Goal: Complete application form

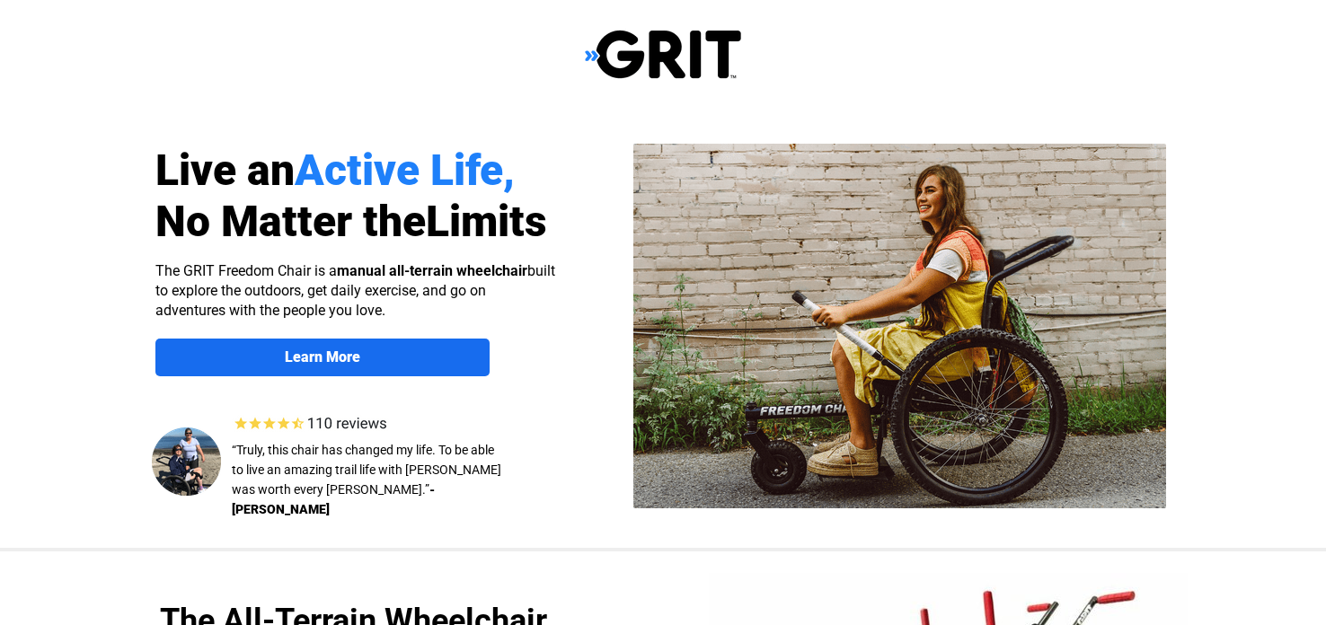
click at [347, 350] on strong "Learn More" at bounding box center [322, 357] width 75 height 17
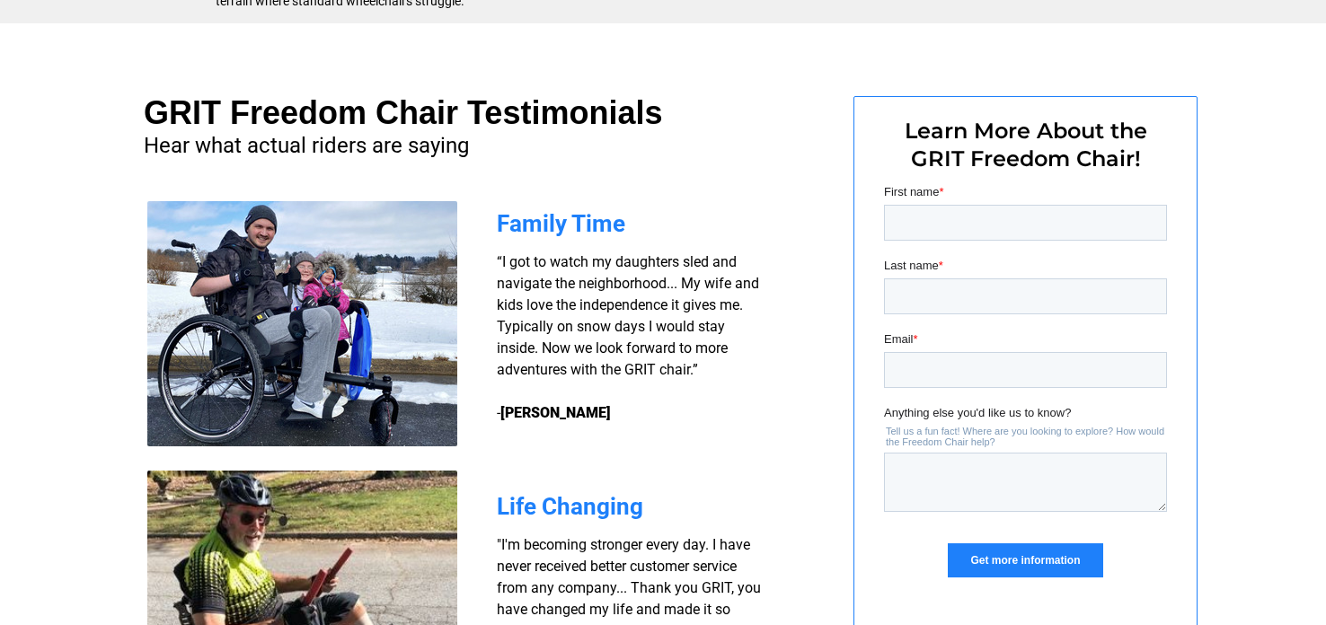
scroll to position [1297, 0]
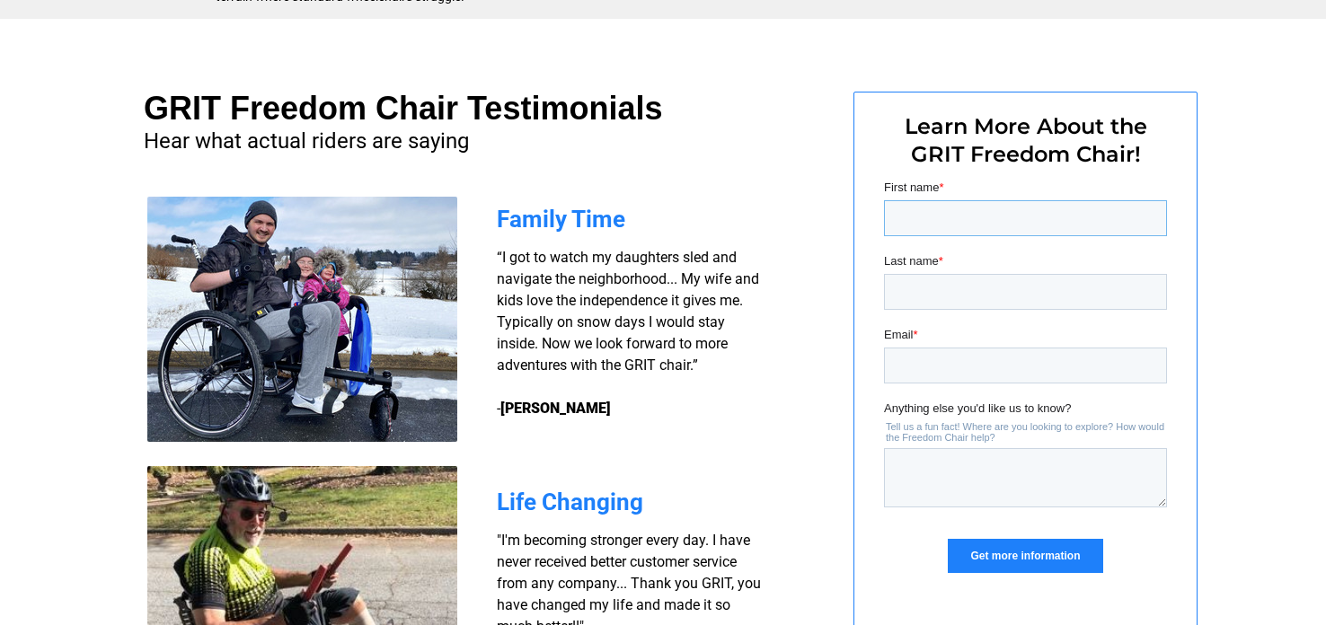
click at [948, 206] on input "First name *" at bounding box center [1025, 218] width 283 height 36
type input "[PERSON_NAME]"
click at [913, 283] on input "Last name *" at bounding box center [1025, 292] width 283 height 36
type input "[PERSON_NAME]"
click at [902, 366] on input "Email *" at bounding box center [1025, 366] width 283 height 36
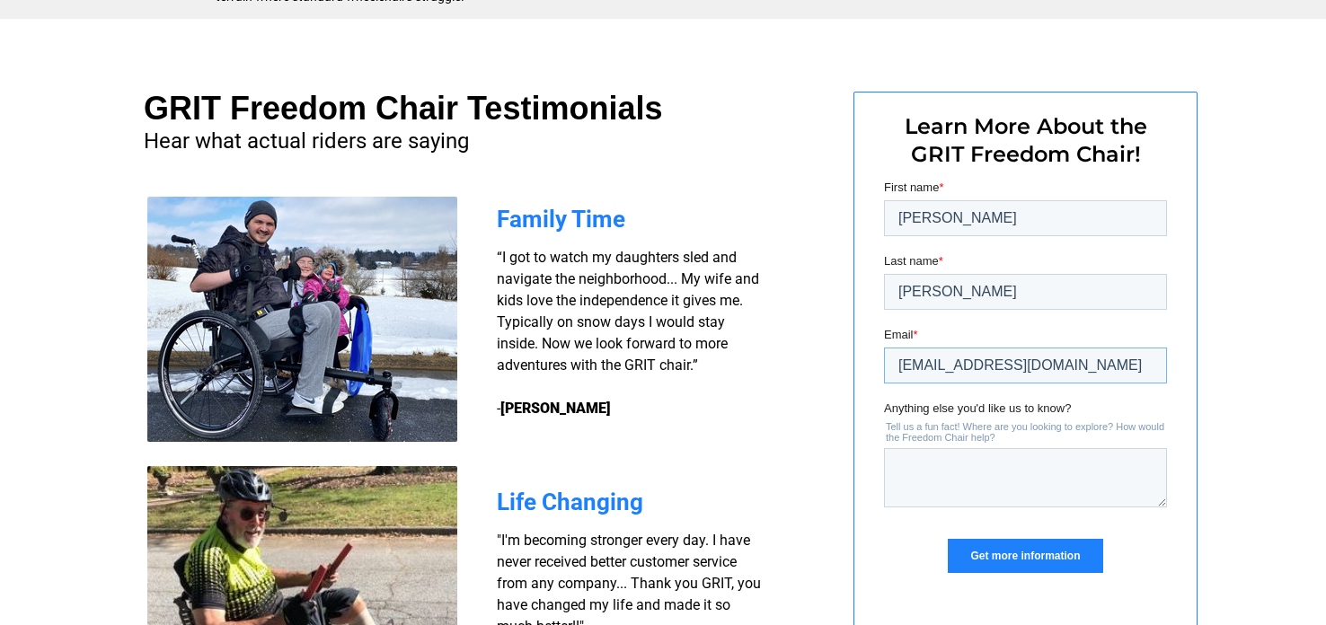
type input "[EMAIL_ADDRESS][DOMAIN_NAME]"
click at [898, 455] on textarea "Anything else you'd like us to know?" at bounding box center [1025, 477] width 283 height 59
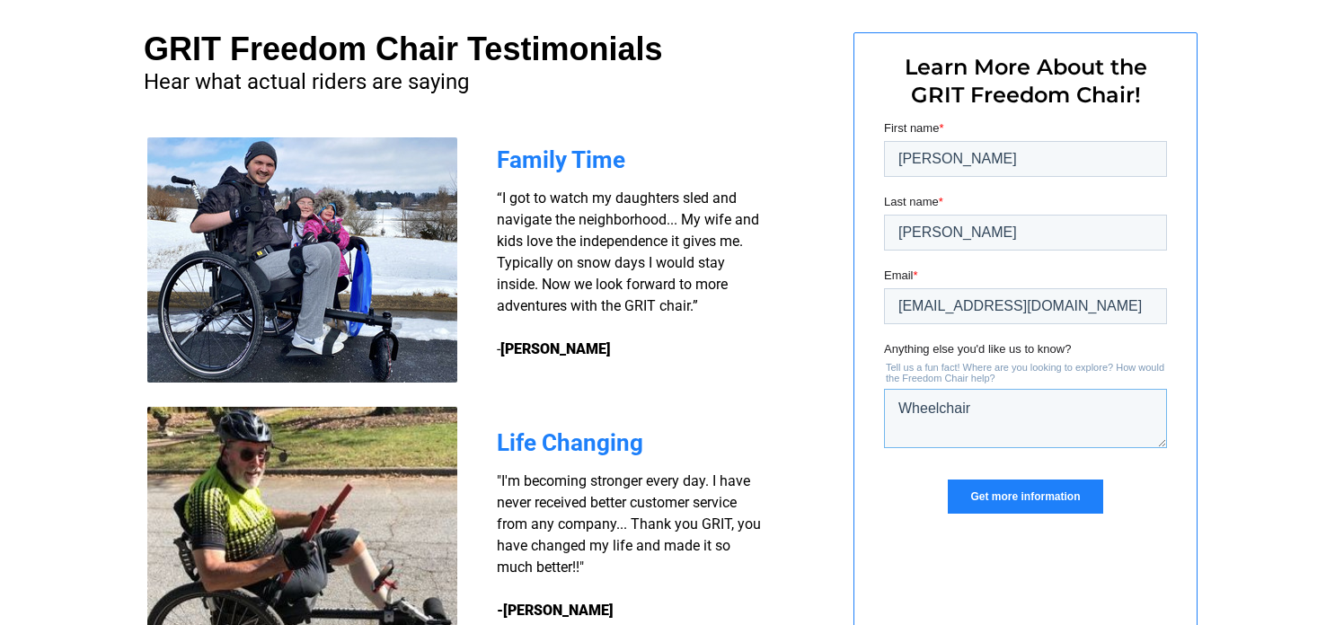
scroll to position [1361, 0]
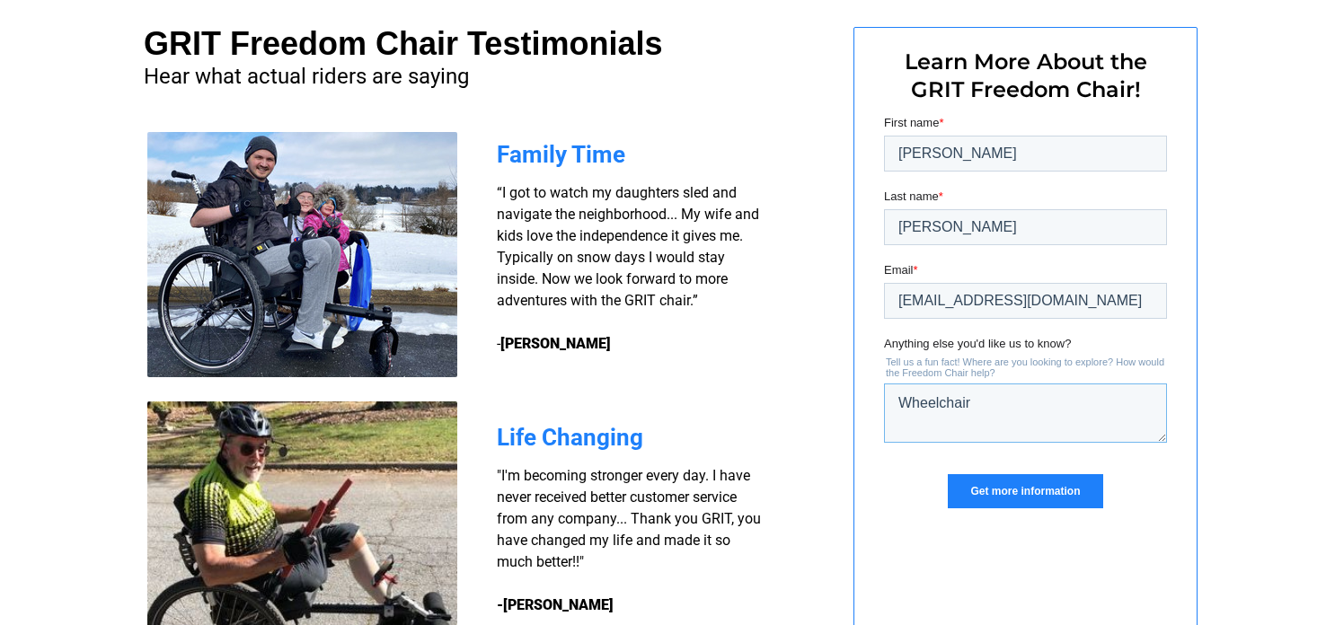
type textarea "Wheelchair"
click at [1010, 483] on input "Get more information" at bounding box center [1025, 491] width 155 height 34
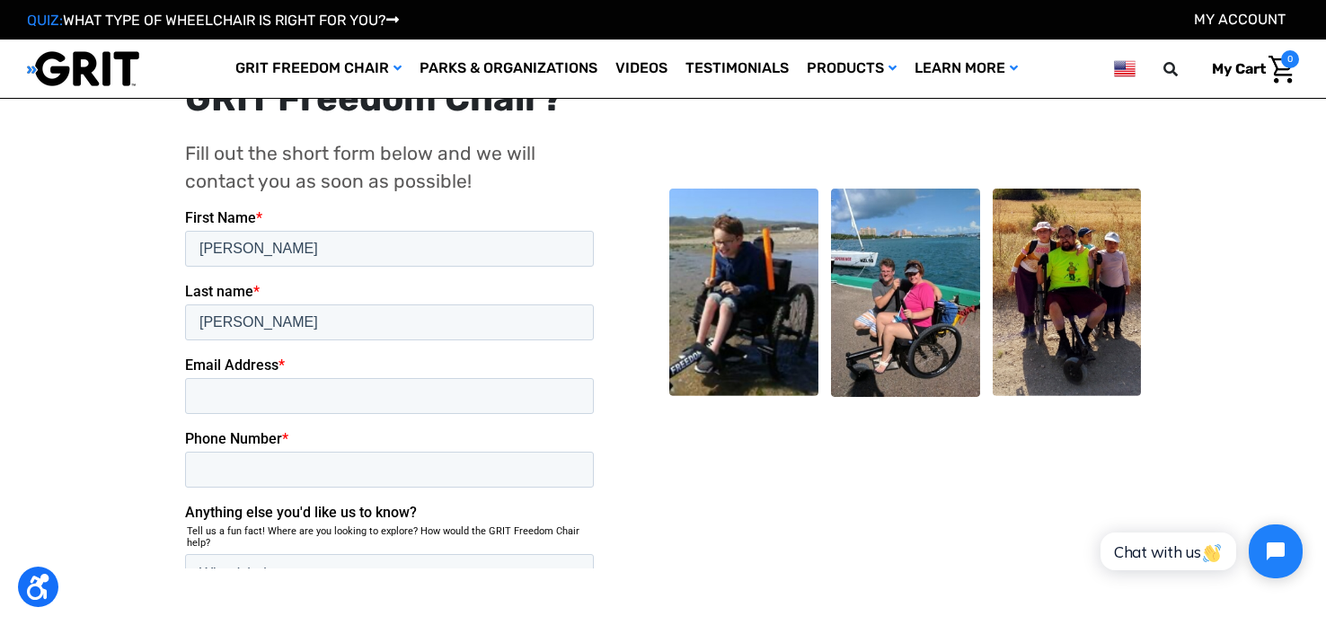
scroll to position [403, 0]
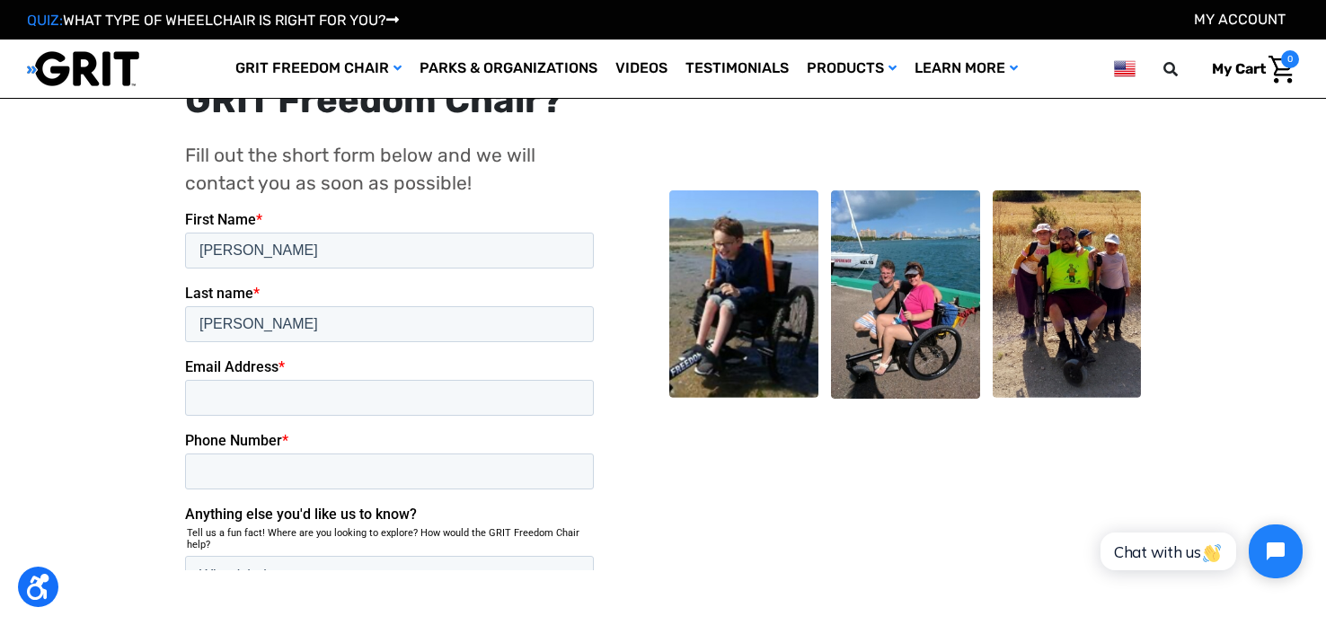
click at [328, 358] on fieldset "Email Address * Phone Number *" at bounding box center [392, 431] width 416 height 147
click at [318, 379] on input "Email Address *" at bounding box center [388, 397] width 409 height 36
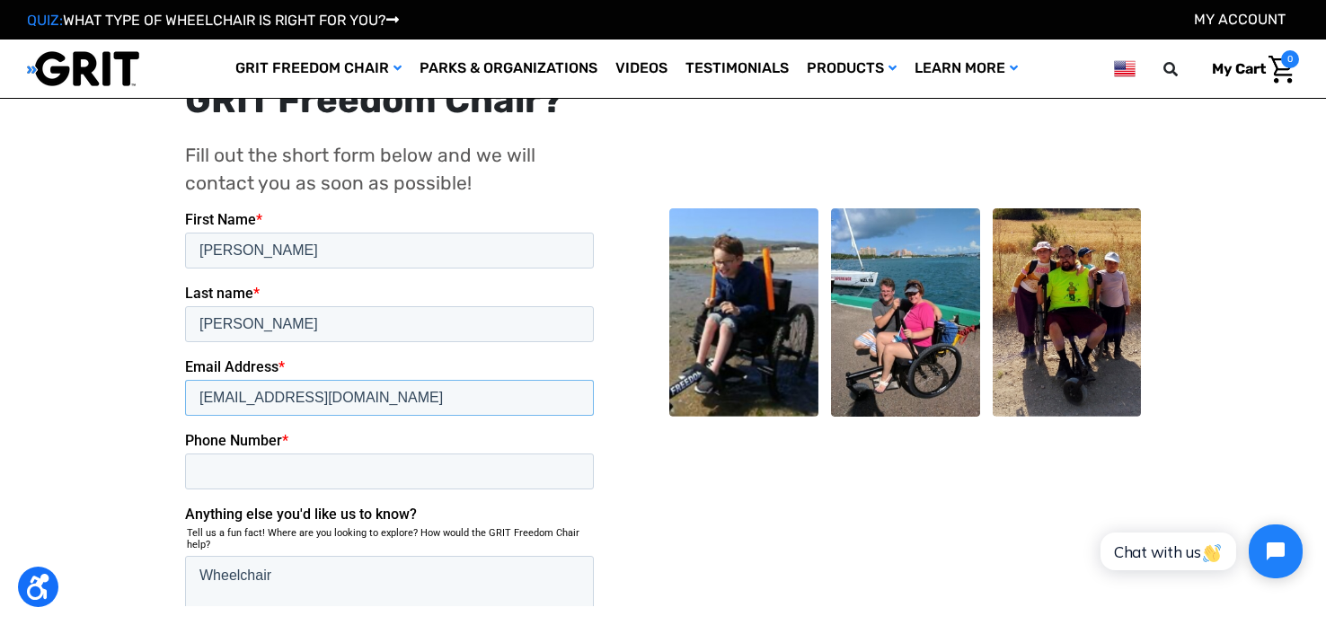
type input "[EMAIL_ADDRESS][DOMAIN_NAME]"
click at [394, 453] on input "Phone Number *" at bounding box center [388, 471] width 409 height 36
type input "3139083178"
click at [370, 555] on textarea "Wheelchair" at bounding box center [388, 584] width 409 height 59
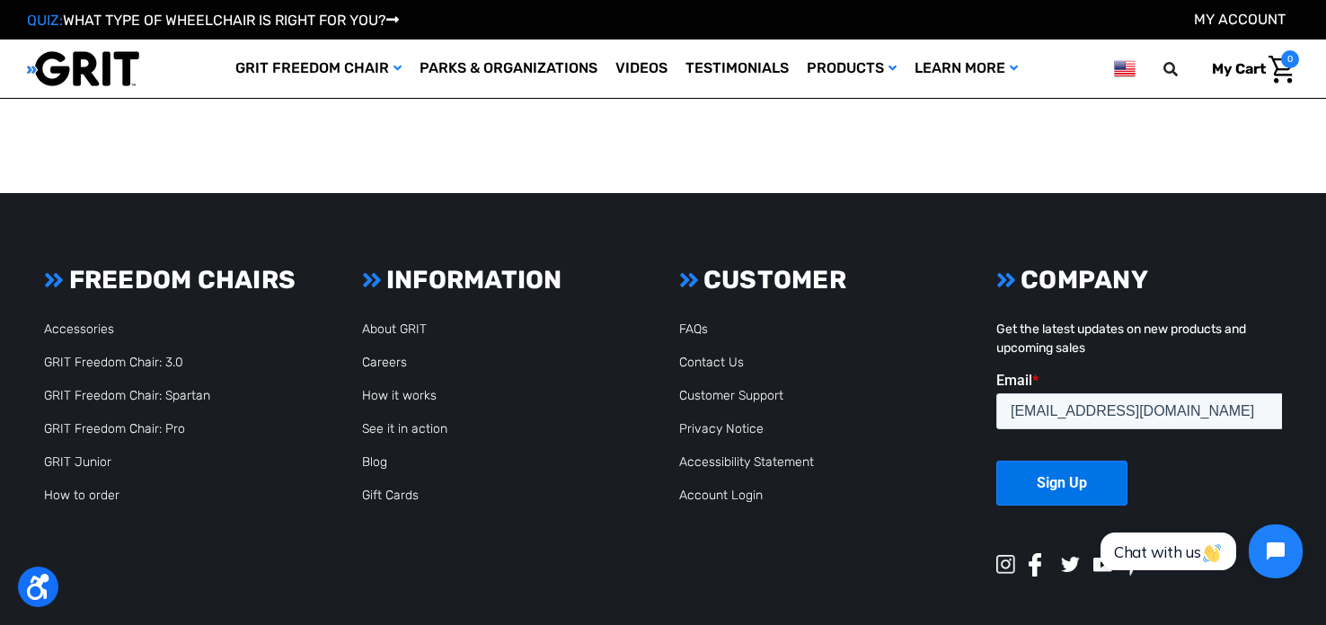
scroll to position [916, 0]
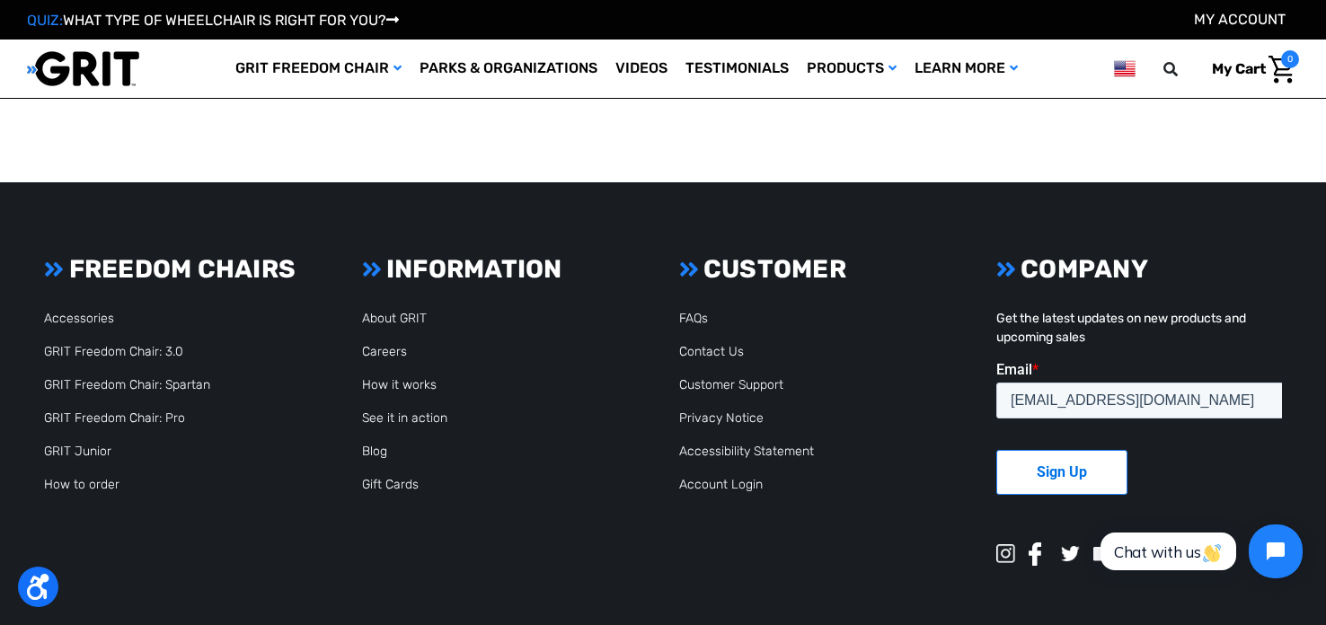
click at [1088, 466] on input "Sign Up" at bounding box center [1061, 472] width 131 height 45
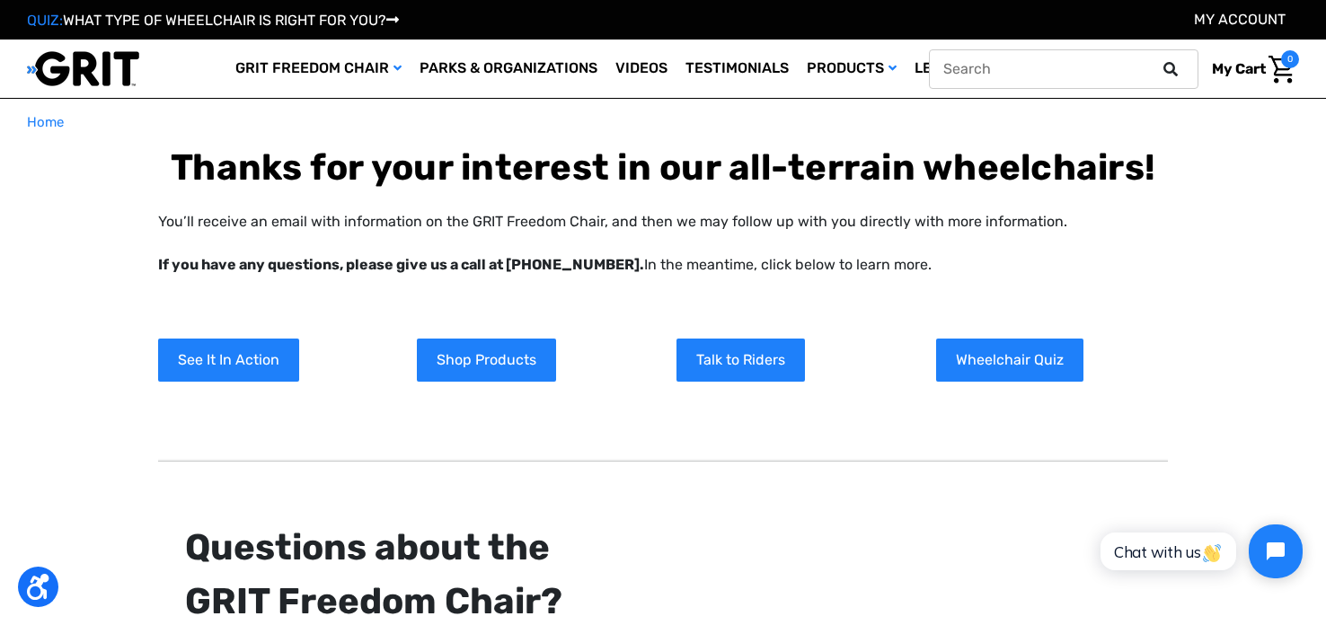
click at [938, 65] on input "text" at bounding box center [1064, 69] width 270 height 40
click at [1172, 62] on icon at bounding box center [1171, 69] width 14 height 14
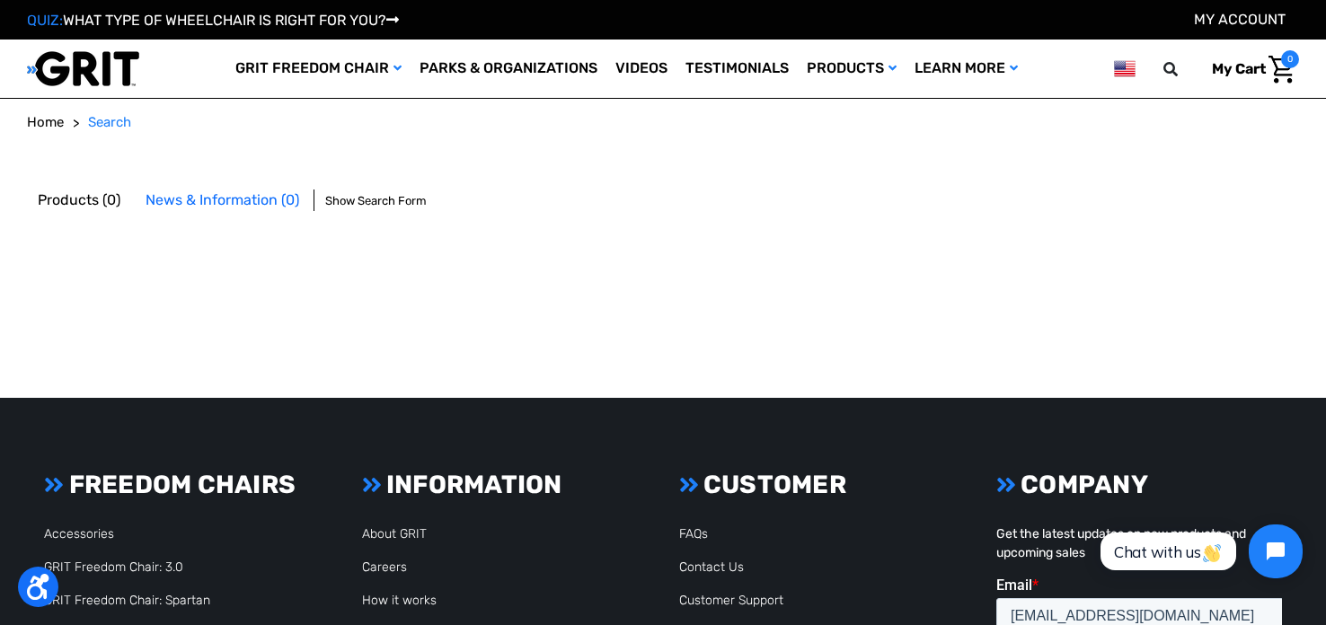
click at [1288, 58] on span "0" at bounding box center [1290, 59] width 18 height 18
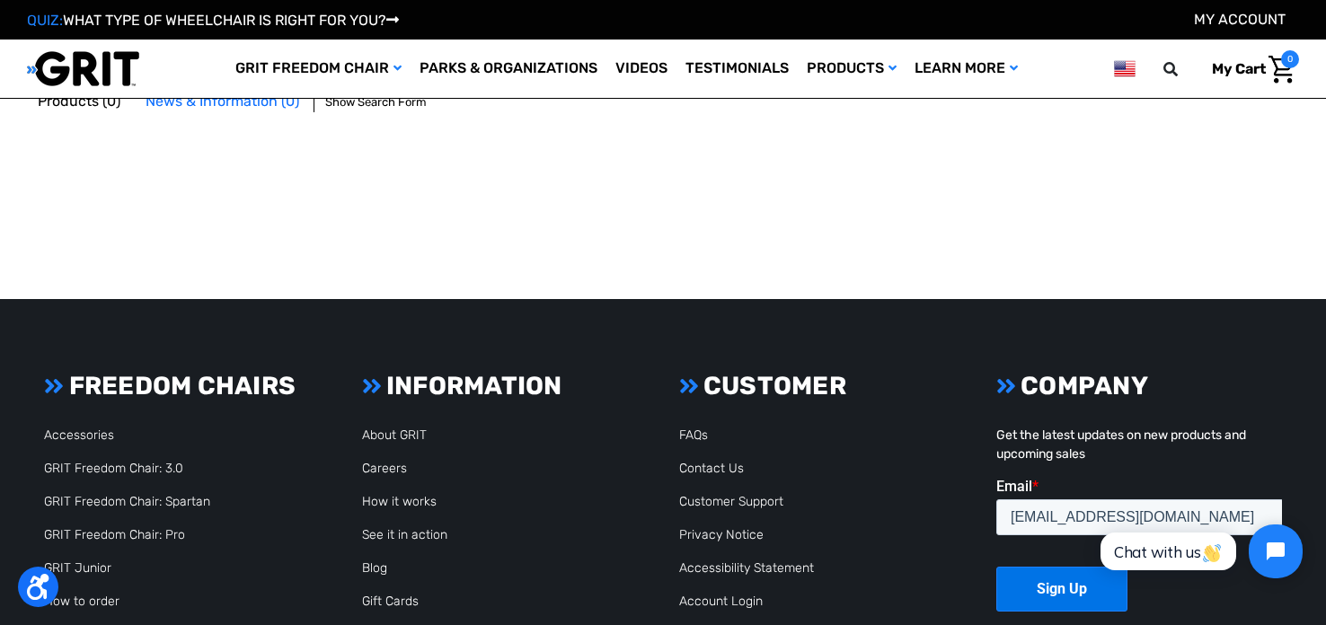
scroll to position [164, 0]
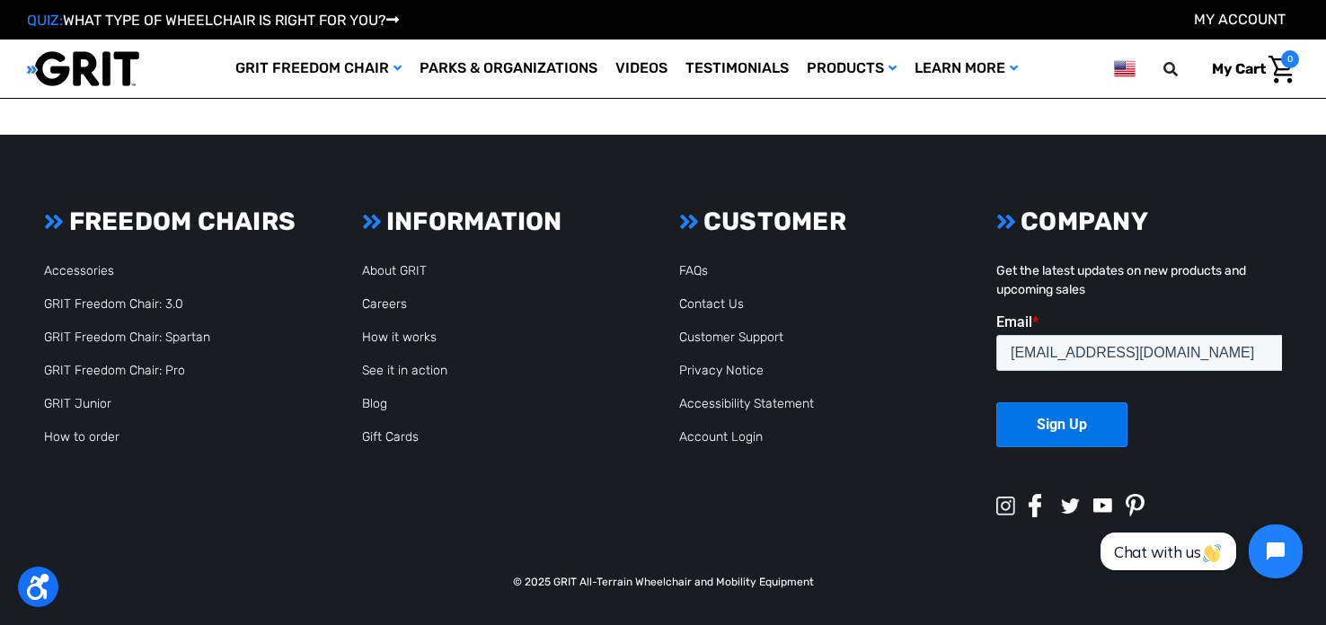
click at [1188, 548] on span "Chat with us" at bounding box center [1168, 552] width 109 height 19
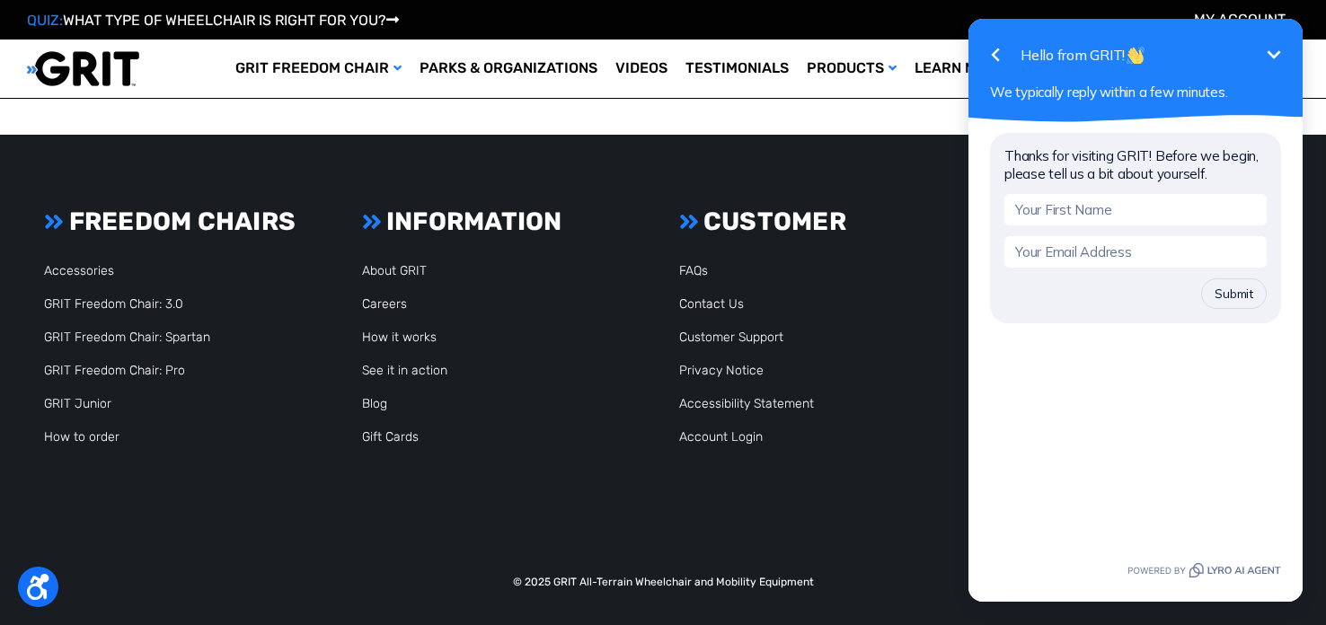
click at [1070, 203] on input "text" at bounding box center [1136, 209] width 262 height 31
type input "[PERSON_NAME]"
click at [1081, 256] on input "email" at bounding box center [1136, 251] width 262 height 31
type input "w"
type input "425"
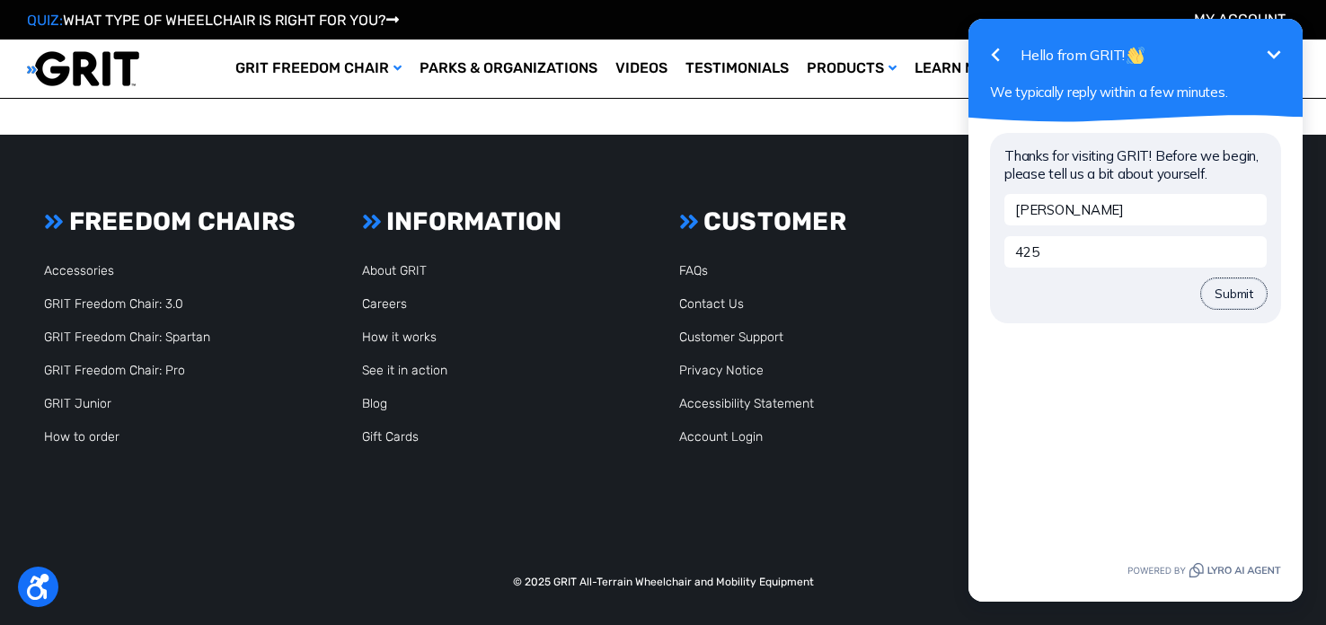
click at [1220, 297] on button "Submit" at bounding box center [1234, 294] width 66 height 31
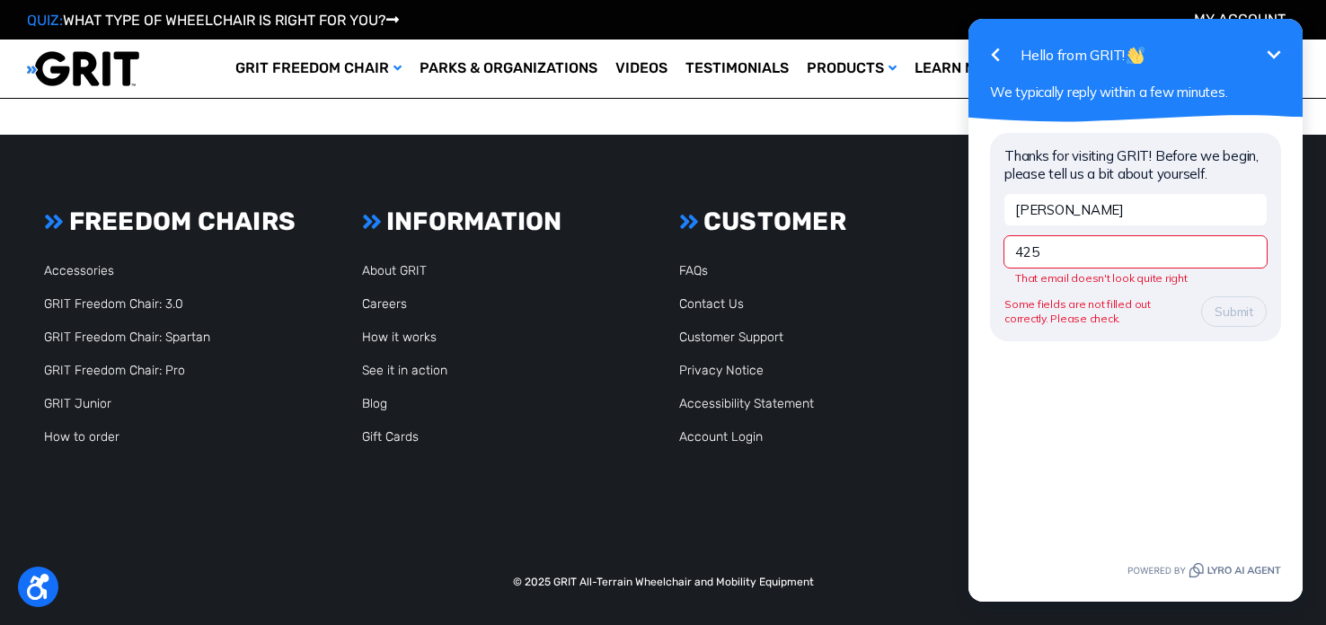
click at [1140, 262] on input "425" at bounding box center [1136, 251] width 262 height 31
click at [996, 53] on icon "button" at bounding box center [995, 55] width 8 height 13
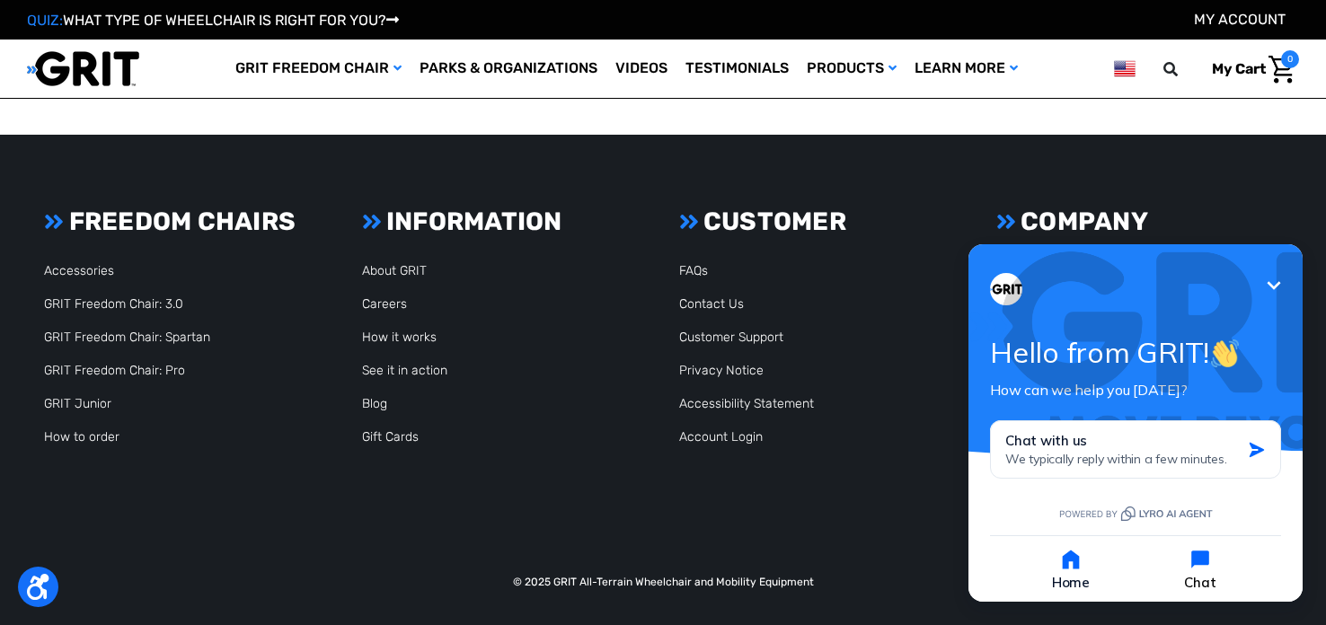
click at [1209, 567] on icon "button" at bounding box center [1200, 559] width 25 height 25
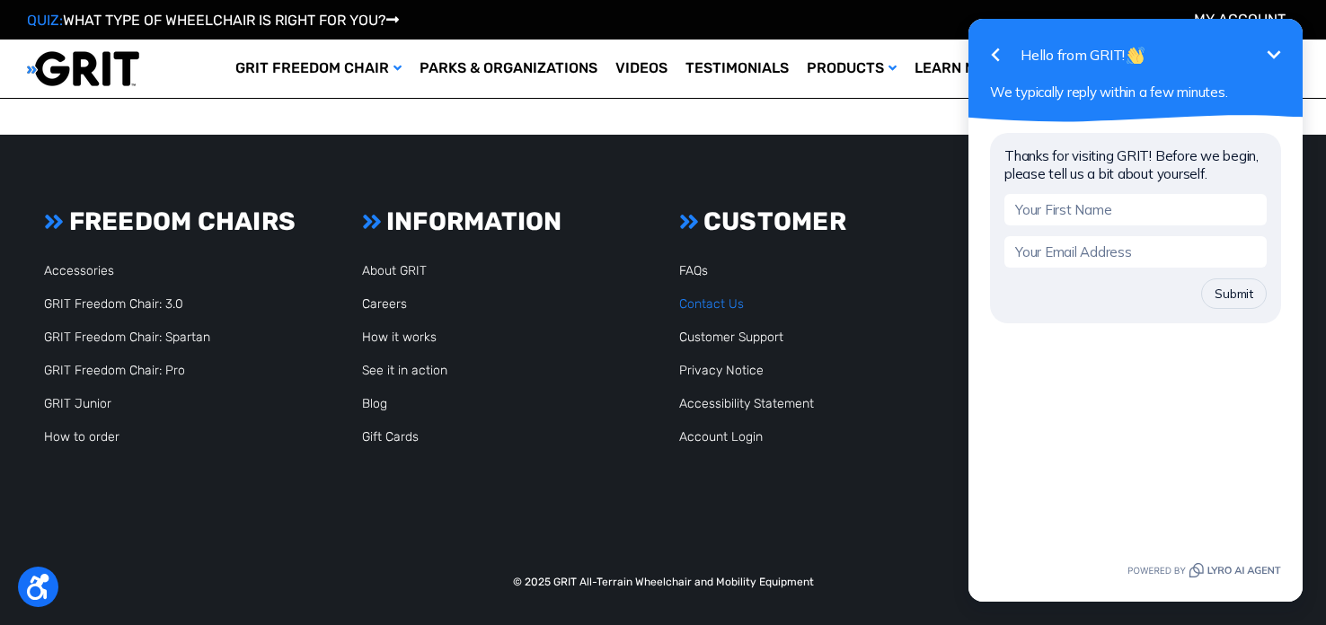
click at [715, 306] on link "Contact Us" at bounding box center [711, 304] width 65 height 15
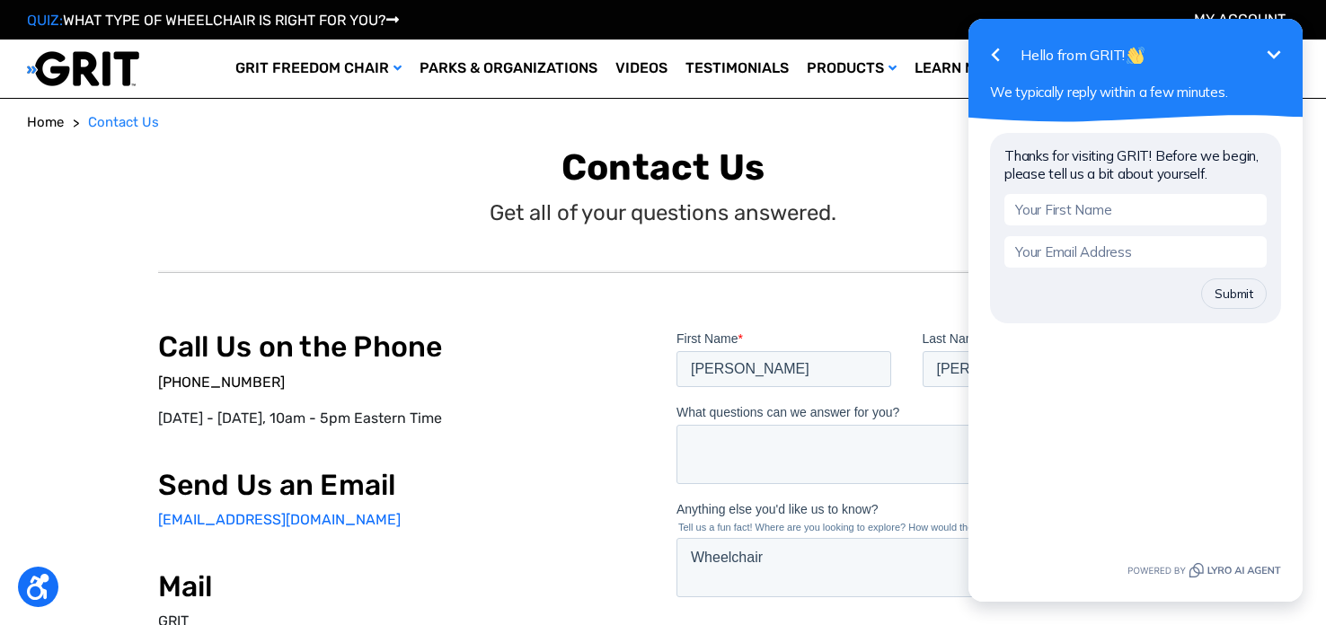
click at [218, 376] on link "[PHONE_NUMBER]" at bounding box center [221, 382] width 127 height 17
click at [544, 444] on p at bounding box center [404, 449] width 492 height 10
click at [202, 382] on link "[PHONE_NUMBER]" at bounding box center [221, 382] width 127 height 17
click at [124, 121] on span "Contact Us" at bounding box center [123, 122] width 71 height 16
click at [174, 522] on link "[EMAIL_ADDRESS][DOMAIN_NAME]" at bounding box center [279, 519] width 243 height 17
